Goal: Task Accomplishment & Management: Use online tool/utility

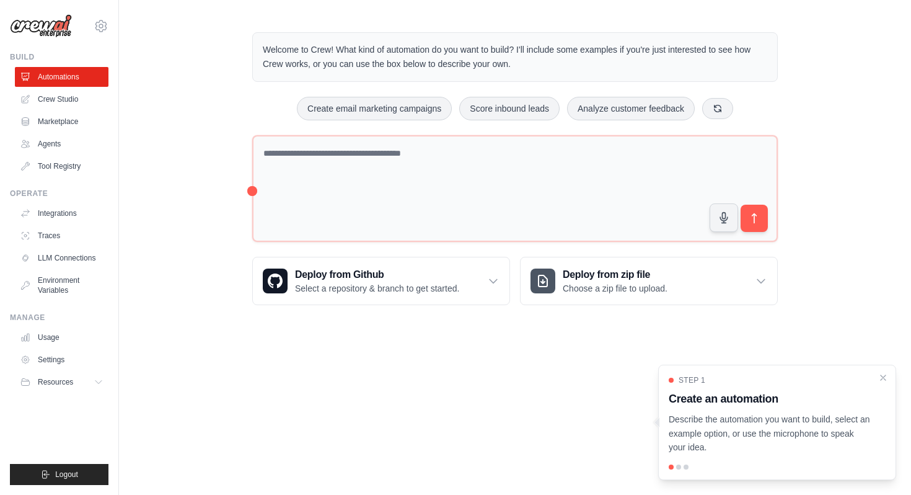
click at [180, 247] on div "Welcome to Crew! What kind of automation do you want to build? I'll include som…" at bounding box center [515, 168] width 792 height 312
click at [48, 95] on link "Crew Studio" at bounding box center [63, 99] width 94 height 20
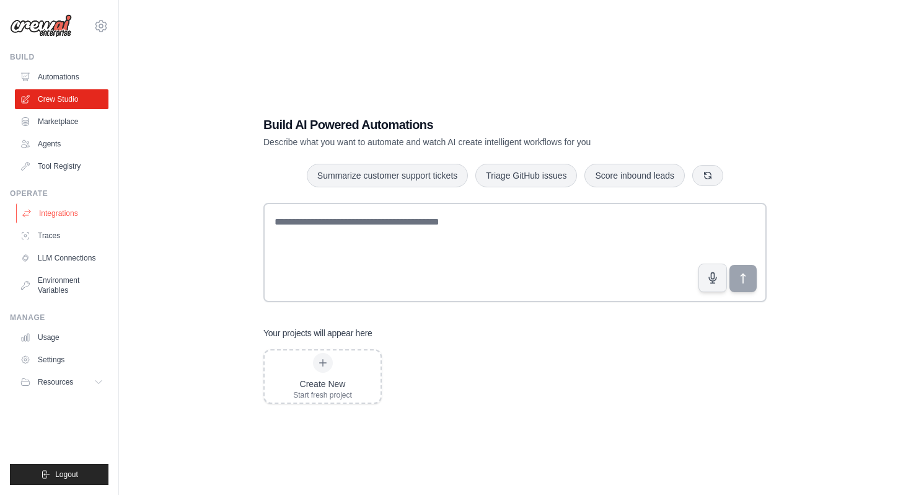
click at [63, 218] on link "Integrations" at bounding box center [63, 213] width 94 height 20
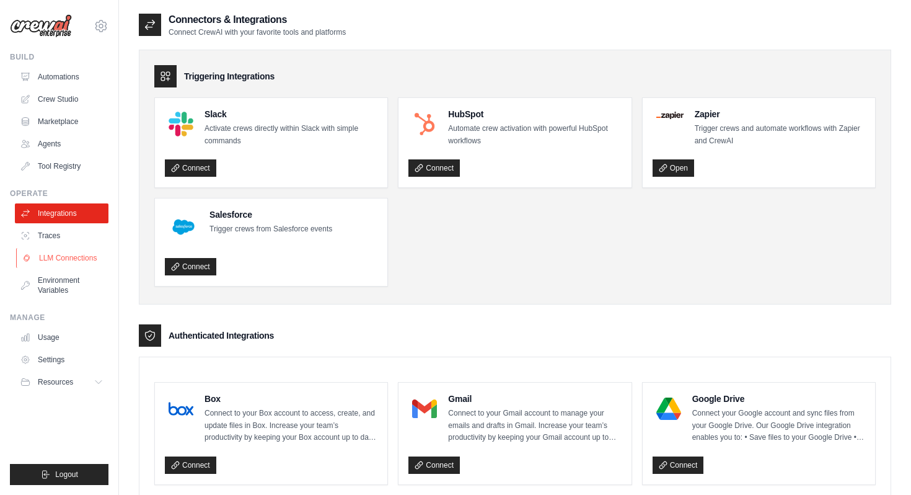
click at [61, 266] on link "LLM Connections" at bounding box center [63, 258] width 94 height 20
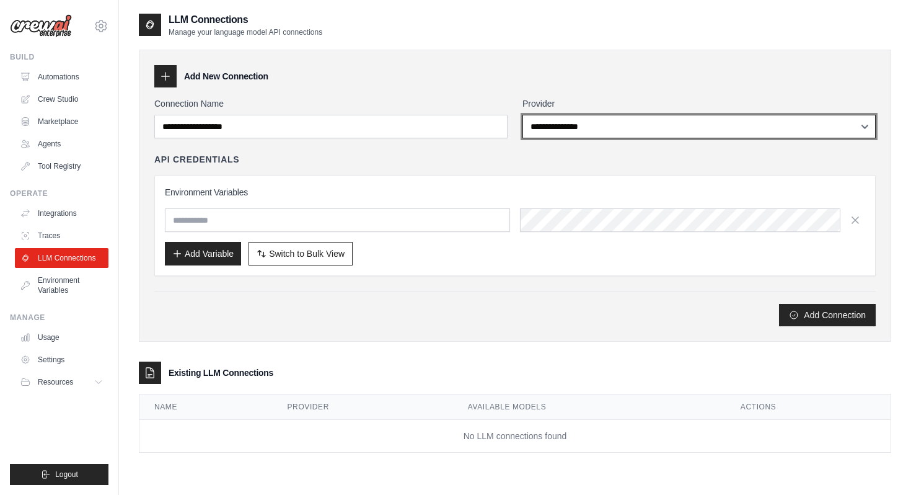
click at [628, 120] on select "**********" at bounding box center [699, 127] width 353 height 24
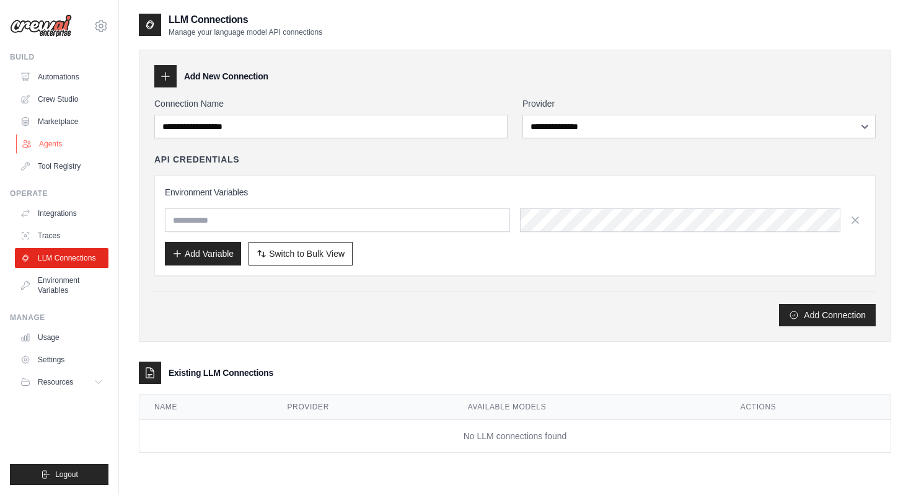
click at [71, 139] on link "Agents" at bounding box center [63, 144] width 94 height 20
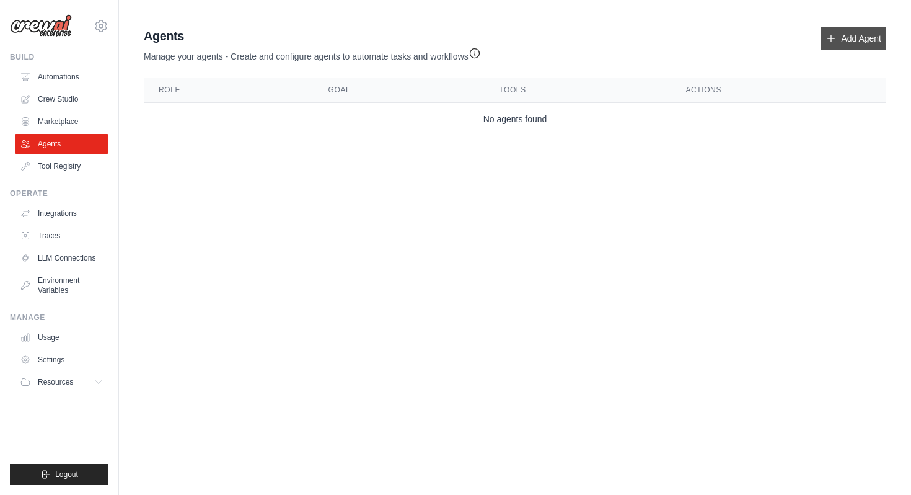
click at [850, 49] on link "Add Agent" at bounding box center [853, 38] width 65 height 22
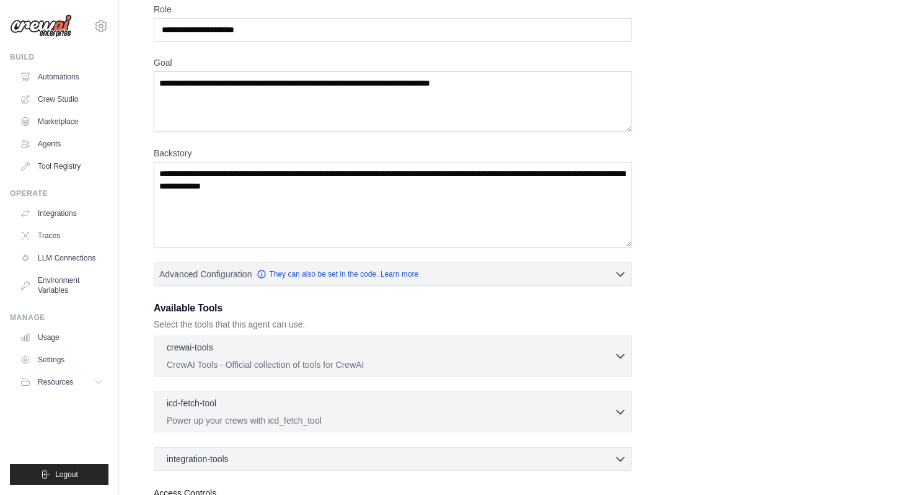
scroll to position [170, 0]
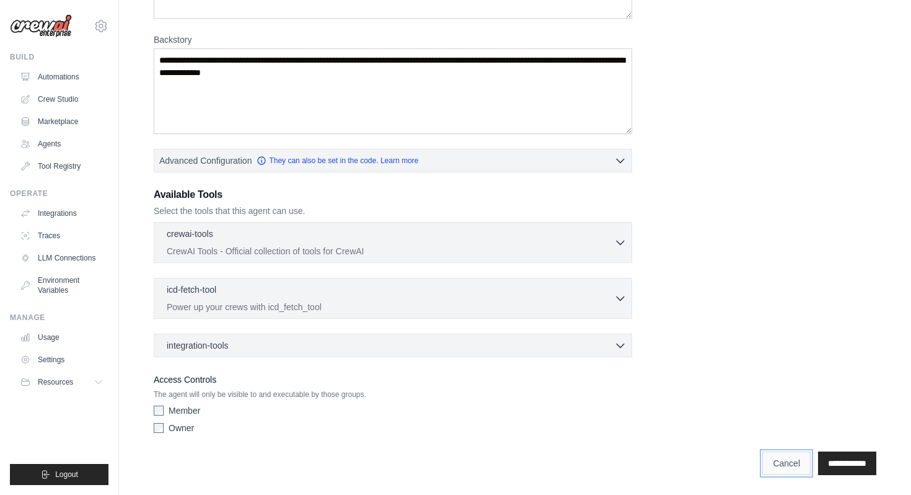
click at [772, 463] on link "Cancel" at bounding box center [787, 463] width 48 height 24
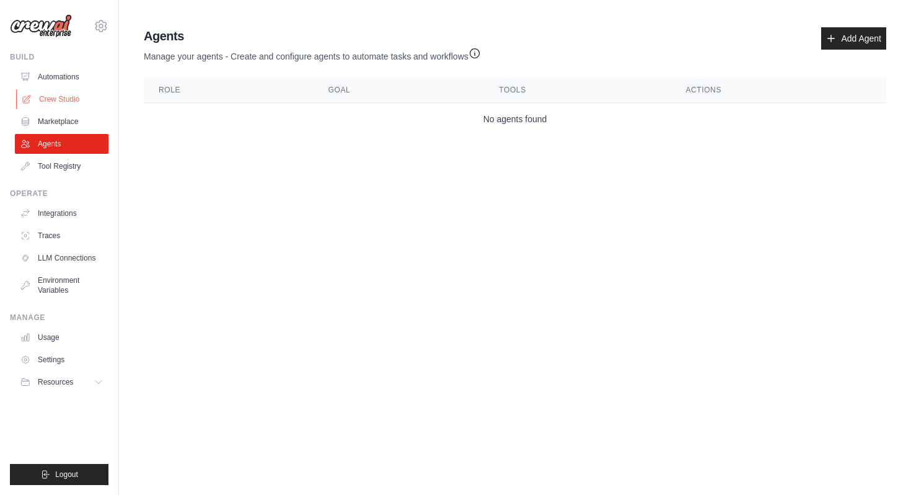
click at [60, 98] on link "Crew Studio" at bounding box center [63, 99] width 94 height 20
